Goal: Task Accomplishment & Management: Complete application form

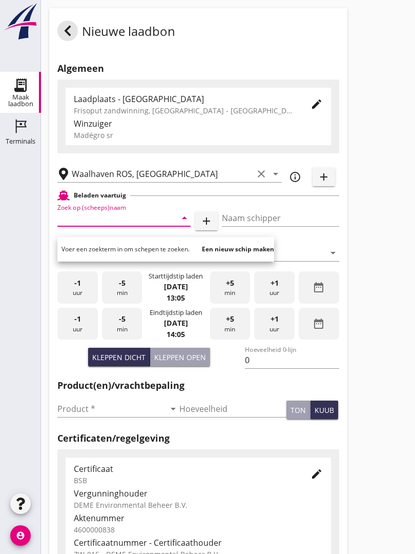
click at [115, 226] on input "Zoek op (scheeps)naam" at bounding box center [109, 218] width 105 height 16
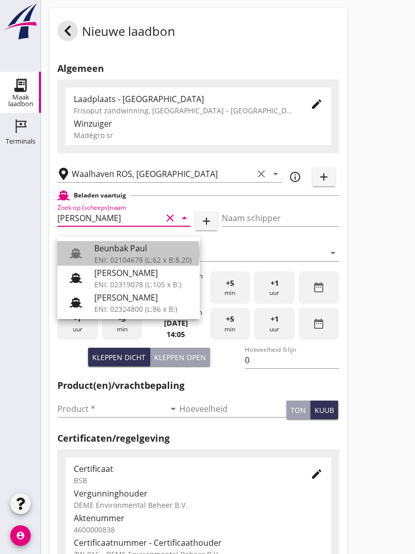
click at [147, 251] on div "Beunbak Paul" at bounding box center [142, 248] width 97 height 12
type input "Beunbak Paul"
type input "[PERSON_NAME]"
type input "576"
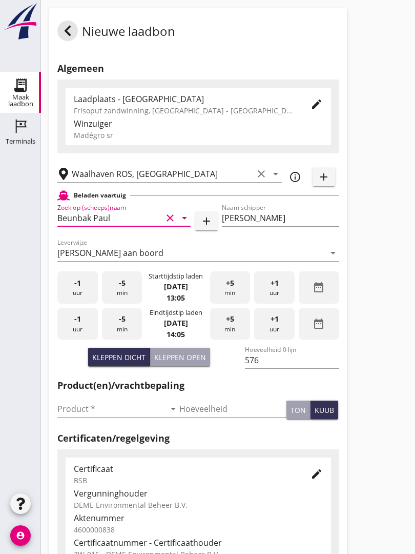
click at [202, 182] on input "Waalhaven ROS, [GEOGRAPHIC_DATA]" at bounding box center [163, 174] width 182 height 16
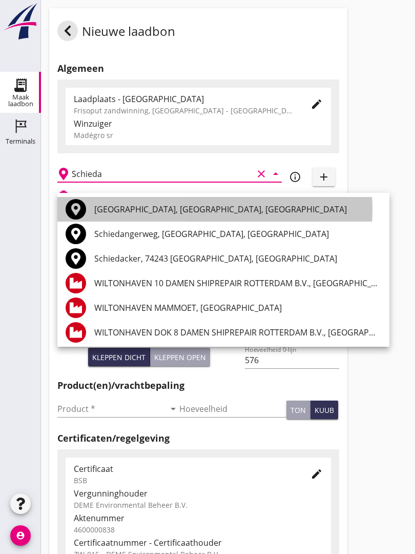
click at [176, 210] on div "[GEOGRAPHIC_DATA], [GEOGRAPHIC_DATA], [GEOGRAPHIC_DATA]" at bounding box center [237, 209] width 287 height 12
type input "[GEOGRAPHIC_DATA], [GEOGRAPHIC_DATA], [GEOGRAPHIC_DATA]"
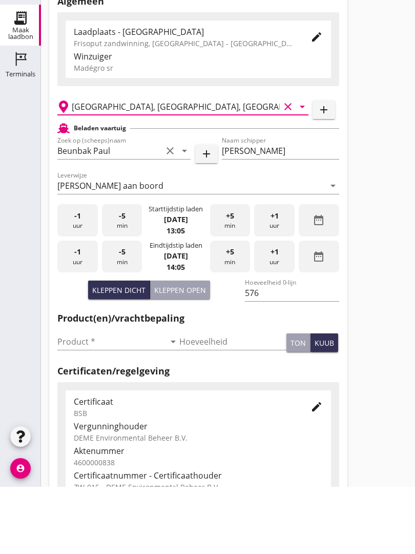
click at [85, 401] on input "Product *" at bounding box center [111, 409] width 108 height 16
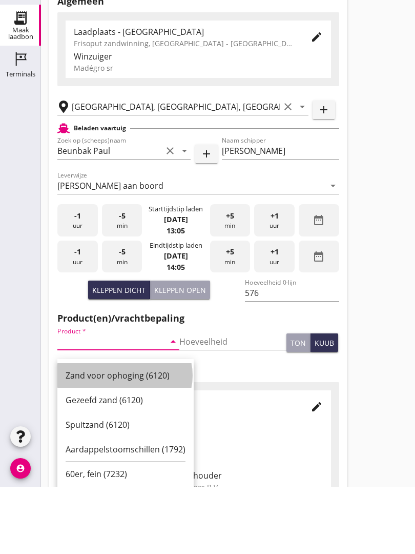
click at [133, 437] on div "Zand voor ophoging (6120)" at bounding box center [126, 443] width 120 height 12
type input "Zand voor ophoging (6120)"
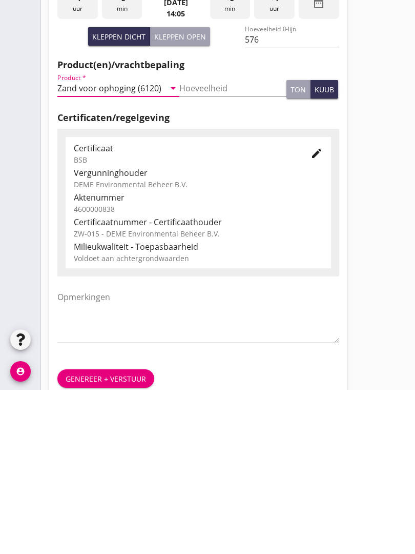
scroll to position [180, 0]
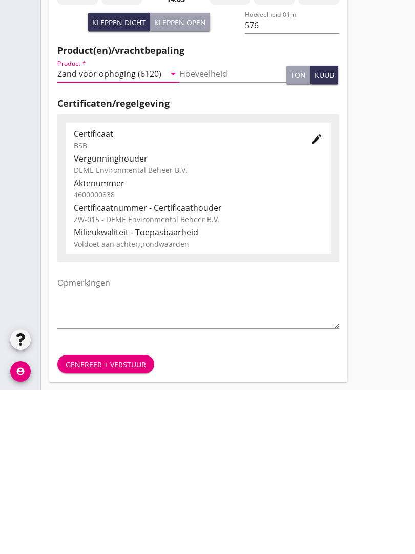
click at [103, 523] on div "Genereer + verstuur" at bounding box center [106, 528] width 81 height 11
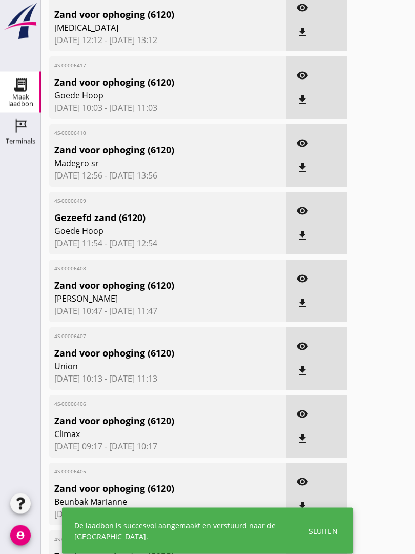
scroll to position [0, 0]
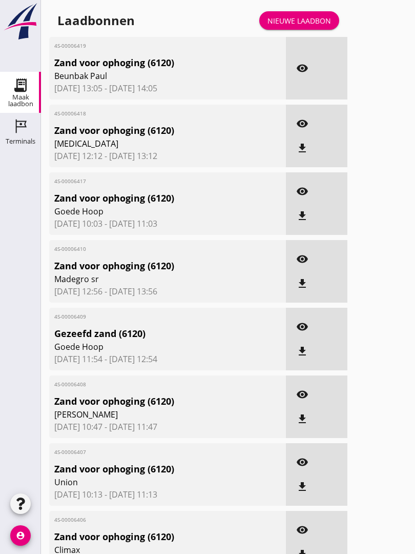
click at [0, 302] on div at bounding box center [20, 323] width 41 height 334
click at [303, 22] on link "Nieuwe laadbon" at bounding box center [300, 20] width 80 height 18
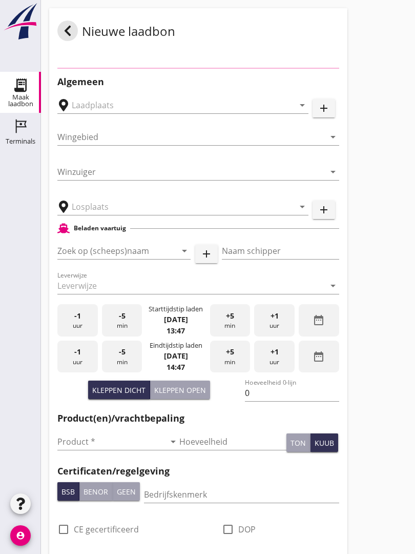
click at [144, 255] on input "Zoek op (scheeps)naam" at bounding box center [109, 251] width 105 height 16
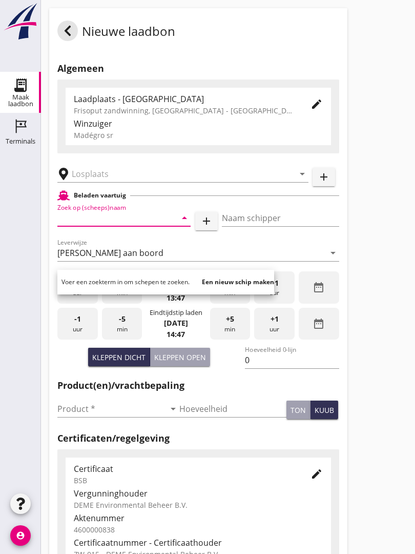
click at [158, 182] on input "text" at bounding box center [176, 174] width 208 height 16
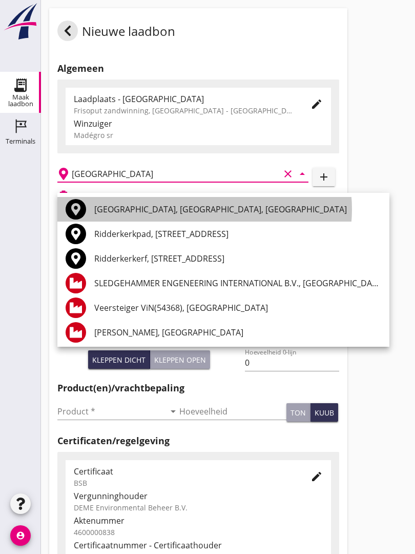
click at [126, 206] on div "[GEOGRAPHIC_DATA], [GEOGRAPHIC_DATA], [GEOGRAPHIC_DATA]" at bounding box center [237, 209] width 287 height 12
type input "[GEOGRAPHIC_DATA], [GEOGRAPHIC_DATA], [GEOGRAPHIC_DATA]"
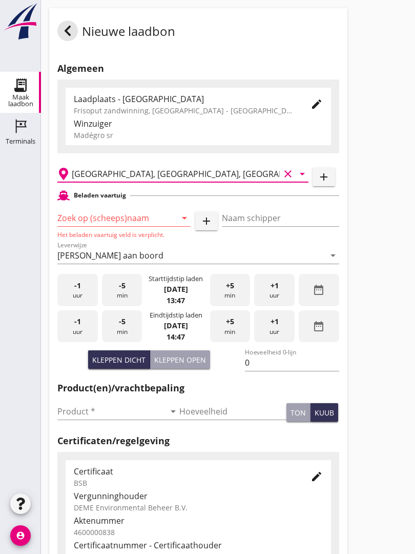
click at [137, 226] on input "Zoek op (scheeps)naam" at bounding box center [109, 218] width 105 height 16
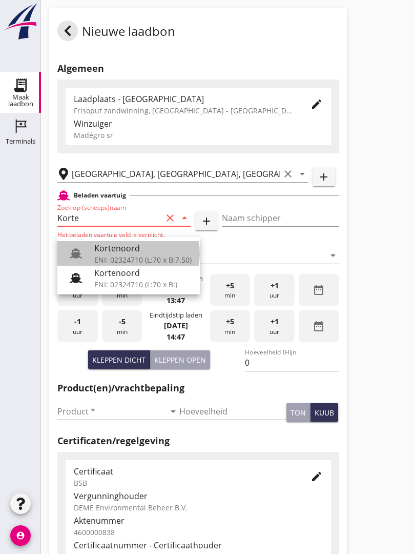
click at [128, 250] on div "Kortenoord" at bounding box center [142, 248] width 97 height 12
type input "Kortenoord"
type input "[PERSON_NAME]"
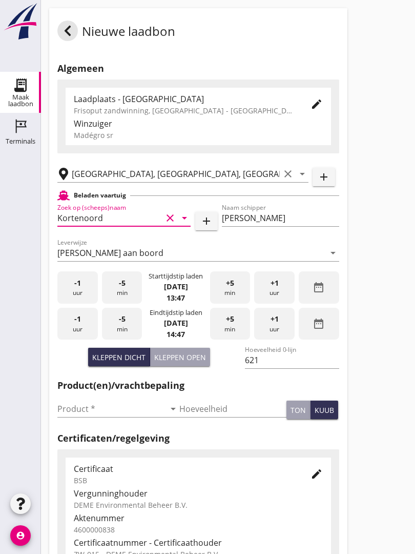
click at [189, 363] on div "Kleppen open" at bounding box center [180, 357] width 52 height 11
type input "518"
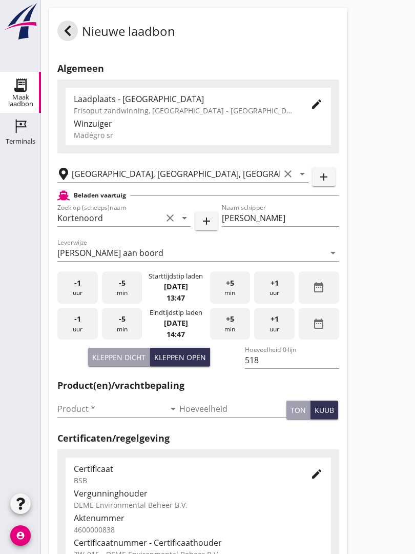
click at [80, 413] on input "Product *" at bounding box center [111, 409] width 108 height 16
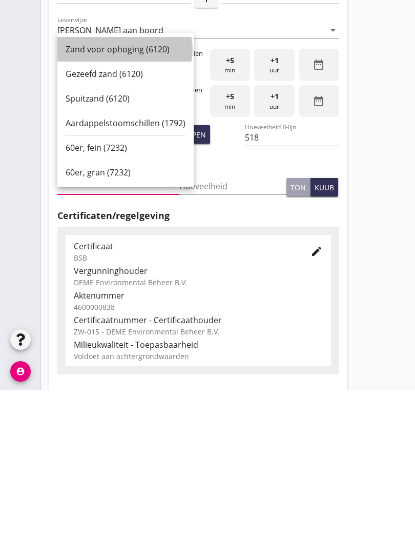
click at [117, 207] on div "Zand voor ophoging (6120)" at bounding box center [126, 213] width 120 height 12
type input "Zand voor ophoging (6120)"
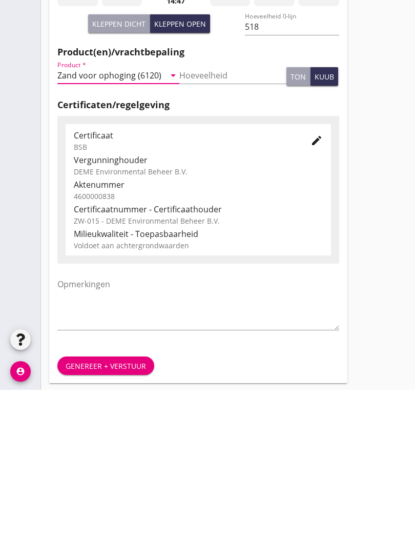
scroll to position [180, 0]
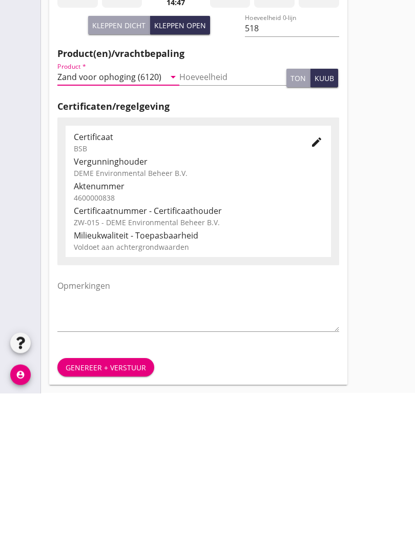
click at [121, 523] on div "Genereer + verstuur" at bounding box center [106, 528] width 81 height 11
